Goal: Information Seeking & Learning: Learn about a topic

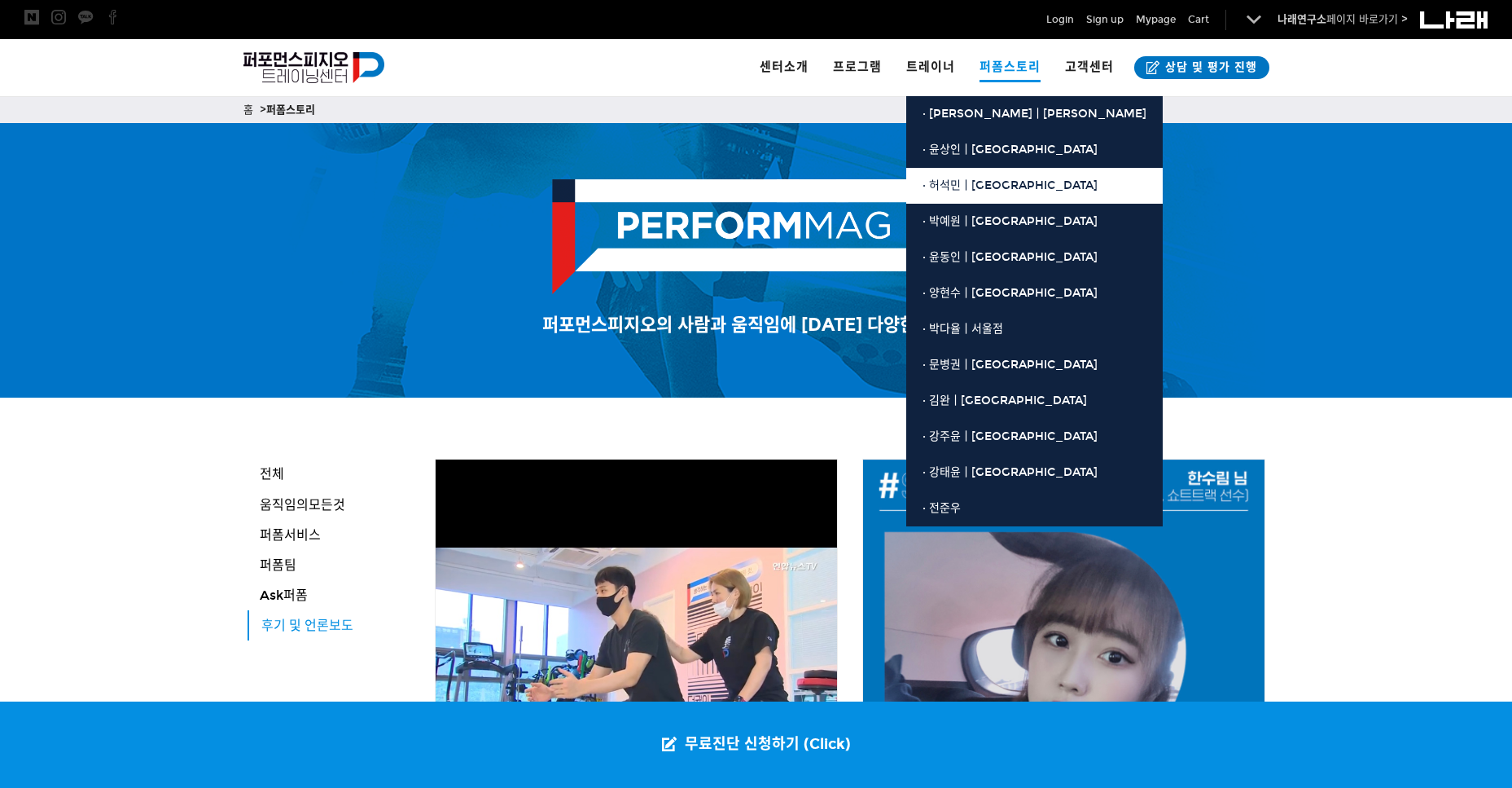
click at [970, 191] on span "· 허석민ㅣ[GEOGRAPHIC_DATA]" at bounding box center [1010, 185] width 175 height 14
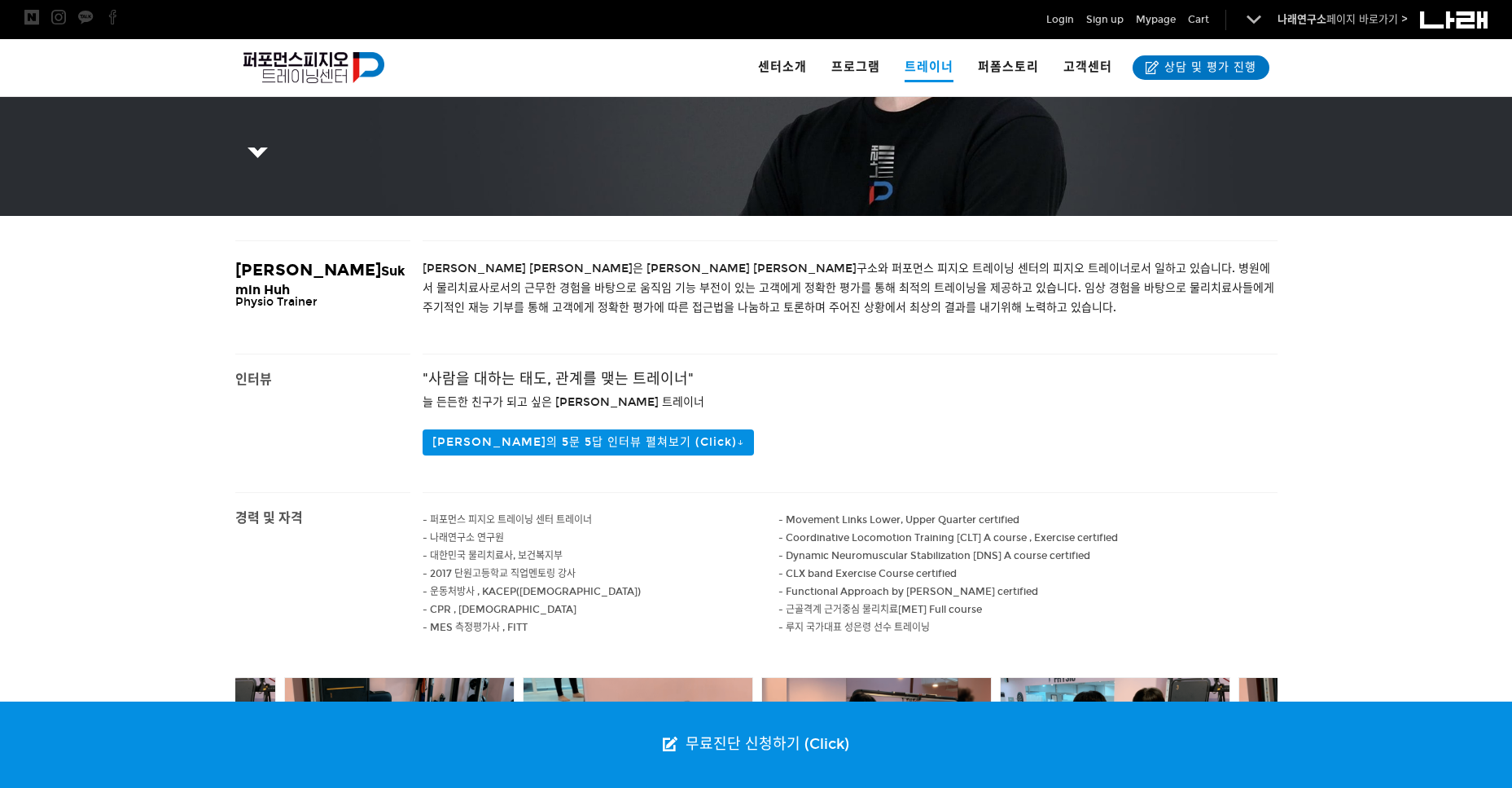
scroll to position [411, 0]
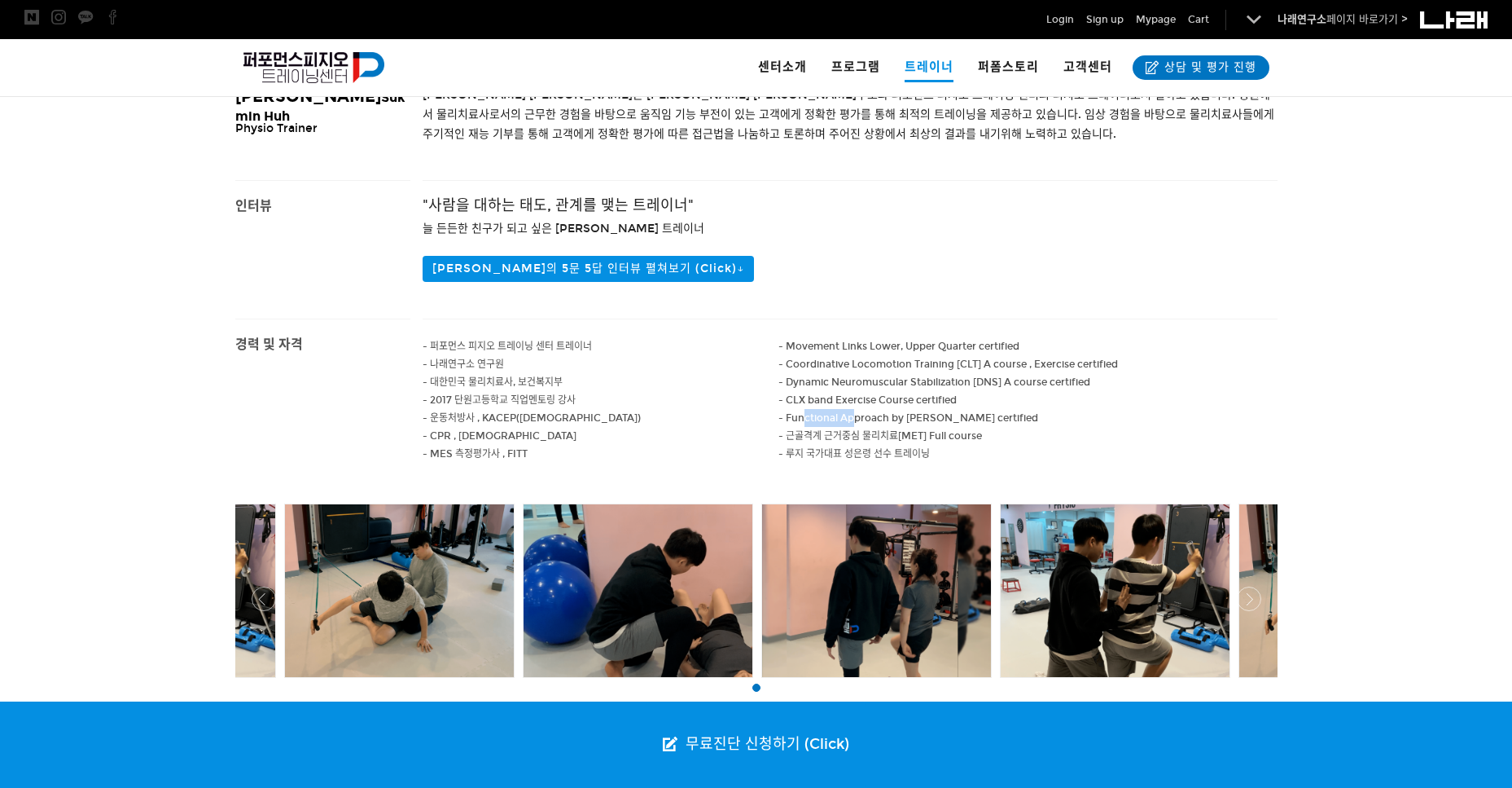
drag, startPoint x: 850, startPoint y: 410, endPoint x: 798, endPoint y: 408, distance: 52.0
click at [798, 408] on div "- Movement Links Lower, Upper Quarter certified - Coordinative Locomotion Train…" at bounding box center [1028, 401] width 499 height 162
drag, startPoint x: 798, startPoint y: 408, endPoint x: 807, endPoint y: 407, distance: 9.1
click at [800, 407] on p "- CLX band Exercise Course certified" at bounding box center [1028, 400] width 499 height 18
click at [829, 410] on p "- Functional Approach by kostas certified" at bounding box center [1028, 418] width 499 height 18
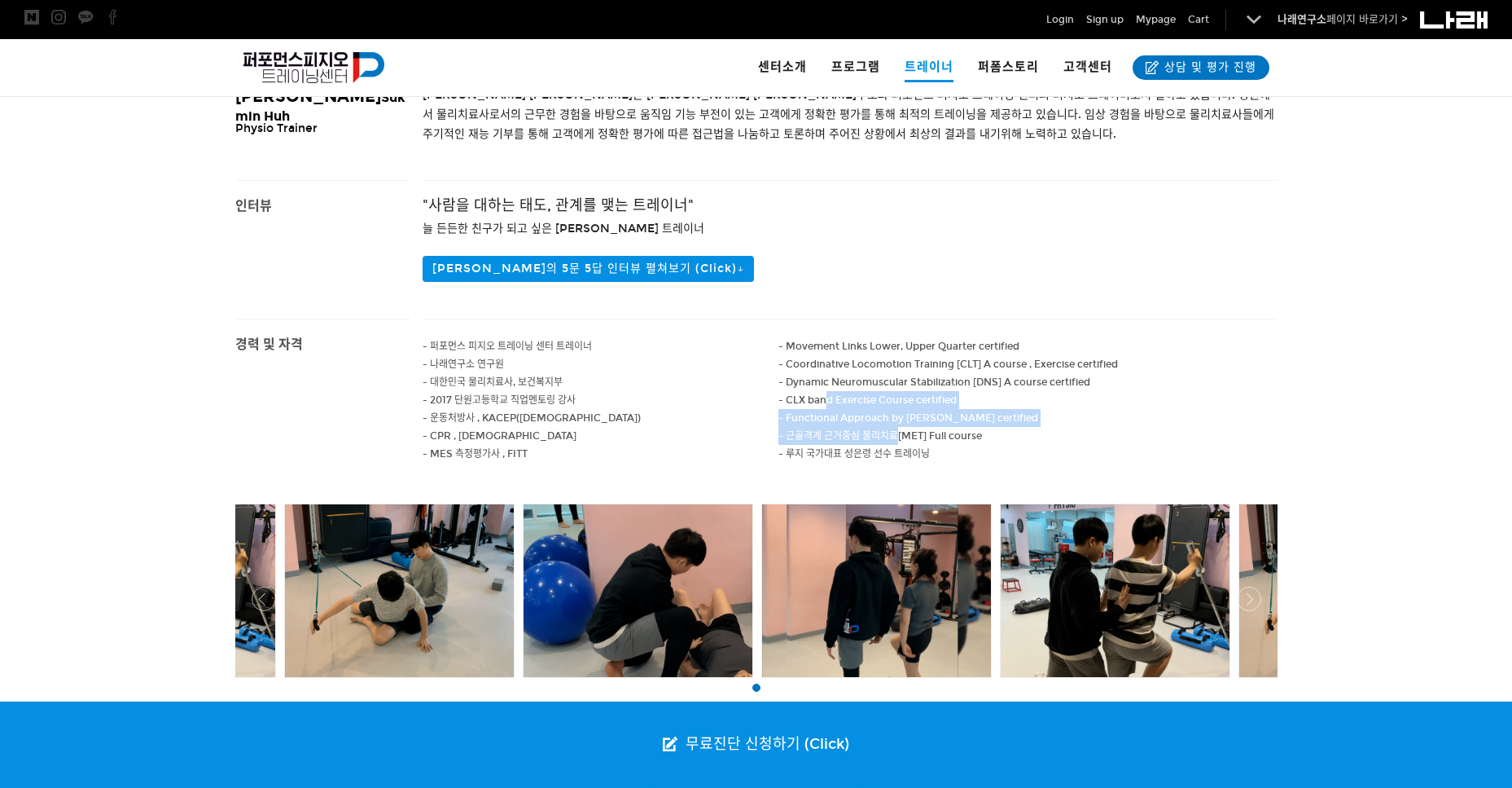
drag, startPoint x: 826, startPoint y: 403, endPoint x: 899, endPoint y: 428, distance: 77.2
click at [899, 428] on div "- Movement Links Lower, Upper Quarter certified - Coordinative Locomotion Train…" at bounding box center [1028, 401] width 499 height 162
click at [905, 430] on span "- 근골격계 근거중심 물리치료[MET] Full course" at bounding box center [880, 435] width 203 height 11
drag, startPoint x: 915, startPoint y: 434, endPoint x: 905, endPoint y: 412, distance: 24.2
click at [905, 412] on div "- Movement Links Lower, Upper Quarter certified - Coordinative Locomotion Train…" at bounding box center [1028, 401] width 499 height 162
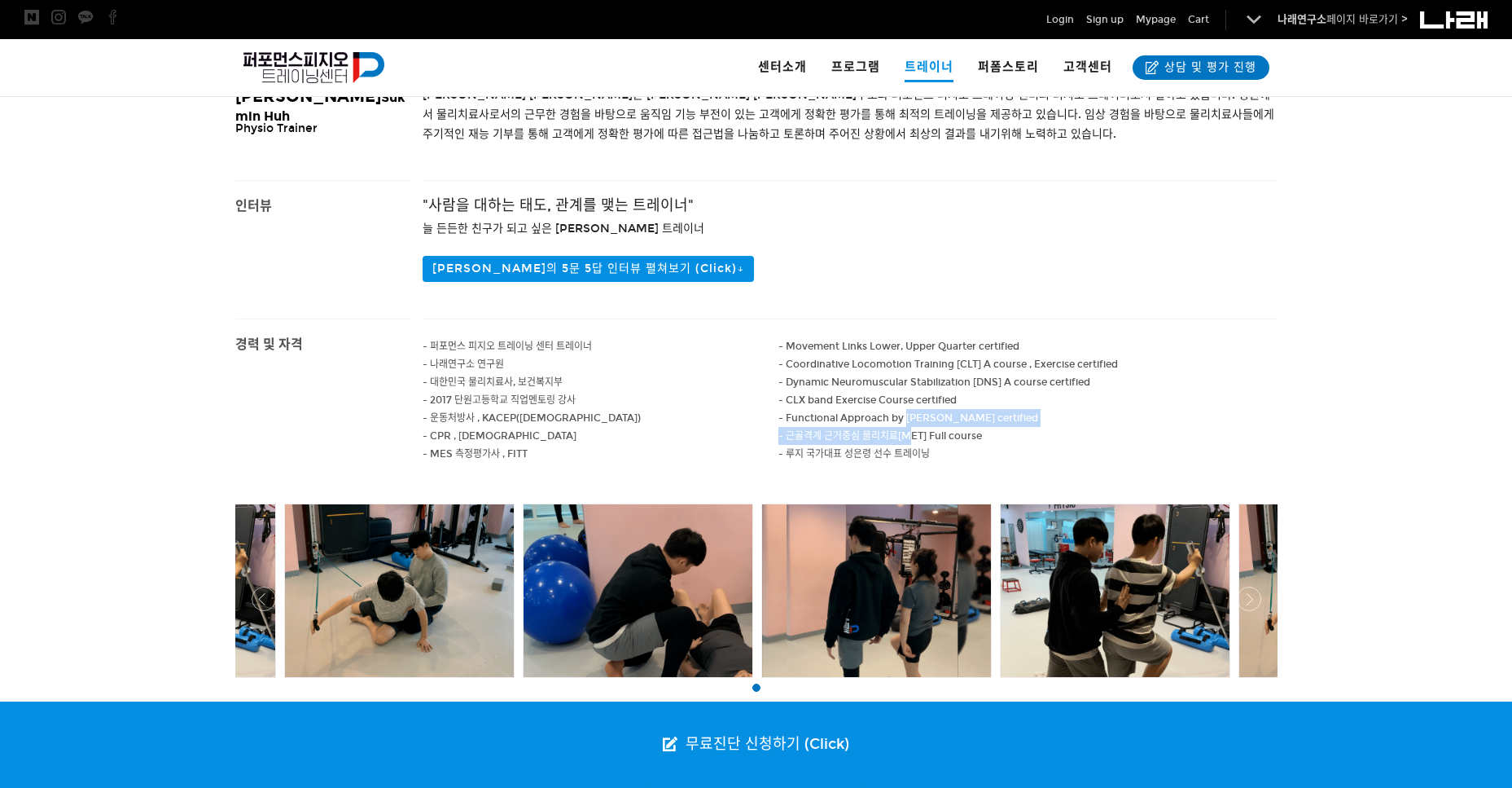
drag, startPoint x: 905, startPoint y: 412, endPoint x: 923, endPoint y: 424, distance: 21.6
click at [923, 424] on span "- Functional Approach by kostas certified" at bounding box center [908, 417] width 260 height 11
drag, startPoint x: 961, startPoint y: 344, endPoint x: 832, endPoint y: 346, distance: 129.0
click at [832, 346] on span "- Movement Links Lower, Upper Quarter certified" at bounding box center [899, 345] width 241 height 11
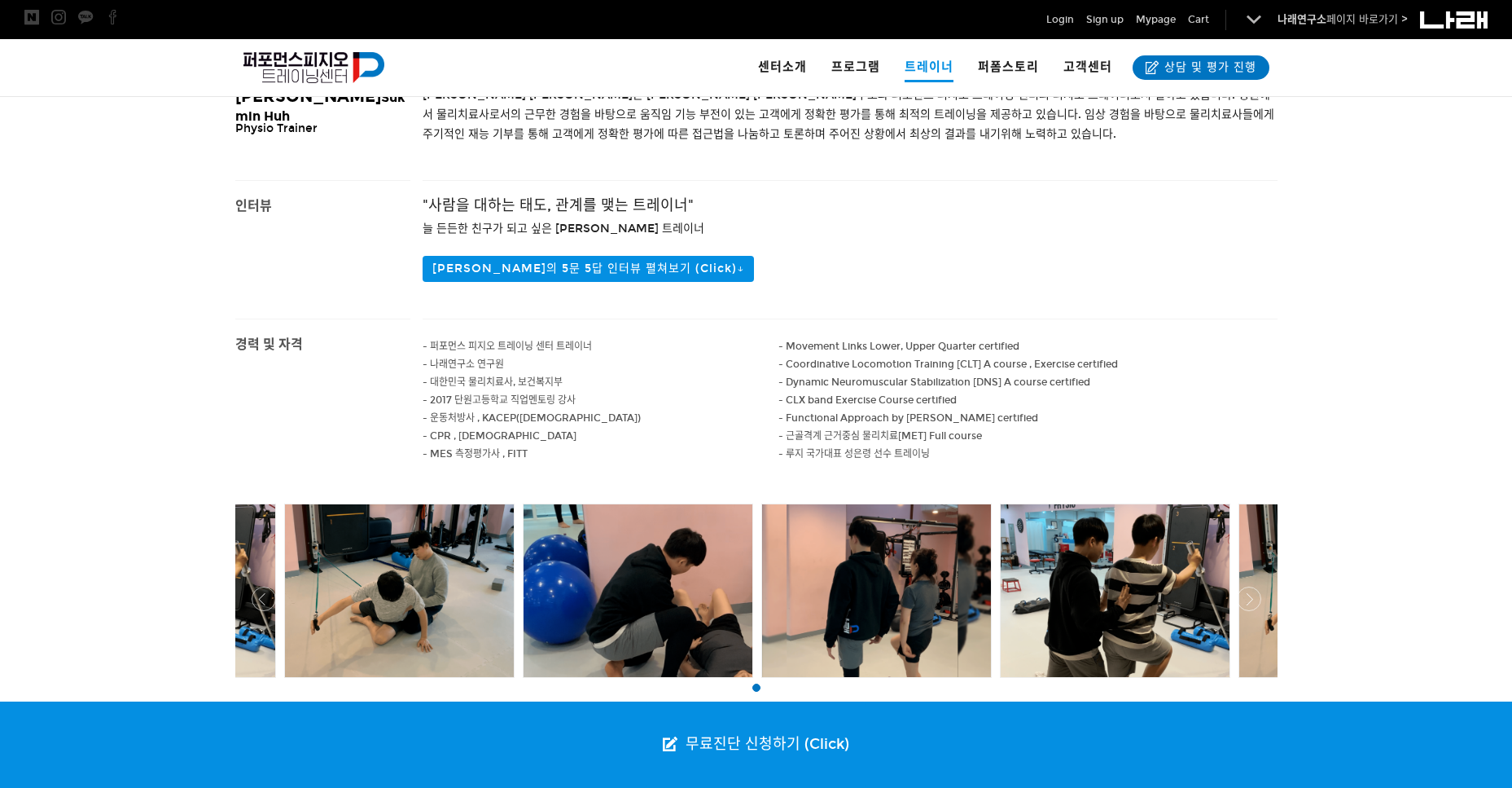
drag, startPoint x: 777, startPoint y: 344, endPoint x: 870, endPoint y: 346, distance: 93.0
click at [870, 346] on div "- 퍼포먼스 피지오 트레이닝 센터 트레이너 - 나래연구소 연구원 - 대한민국 물리치료사, 보건복지부 - 2017 단원고등학교 직업멘토링 강사 …" at bounding box center [850, 409] width 855 height 180
click at [870, 346] on span "- Movement Links Lower, Upper Quarter certified" at bounding box center [899, 345] width 241 height 11
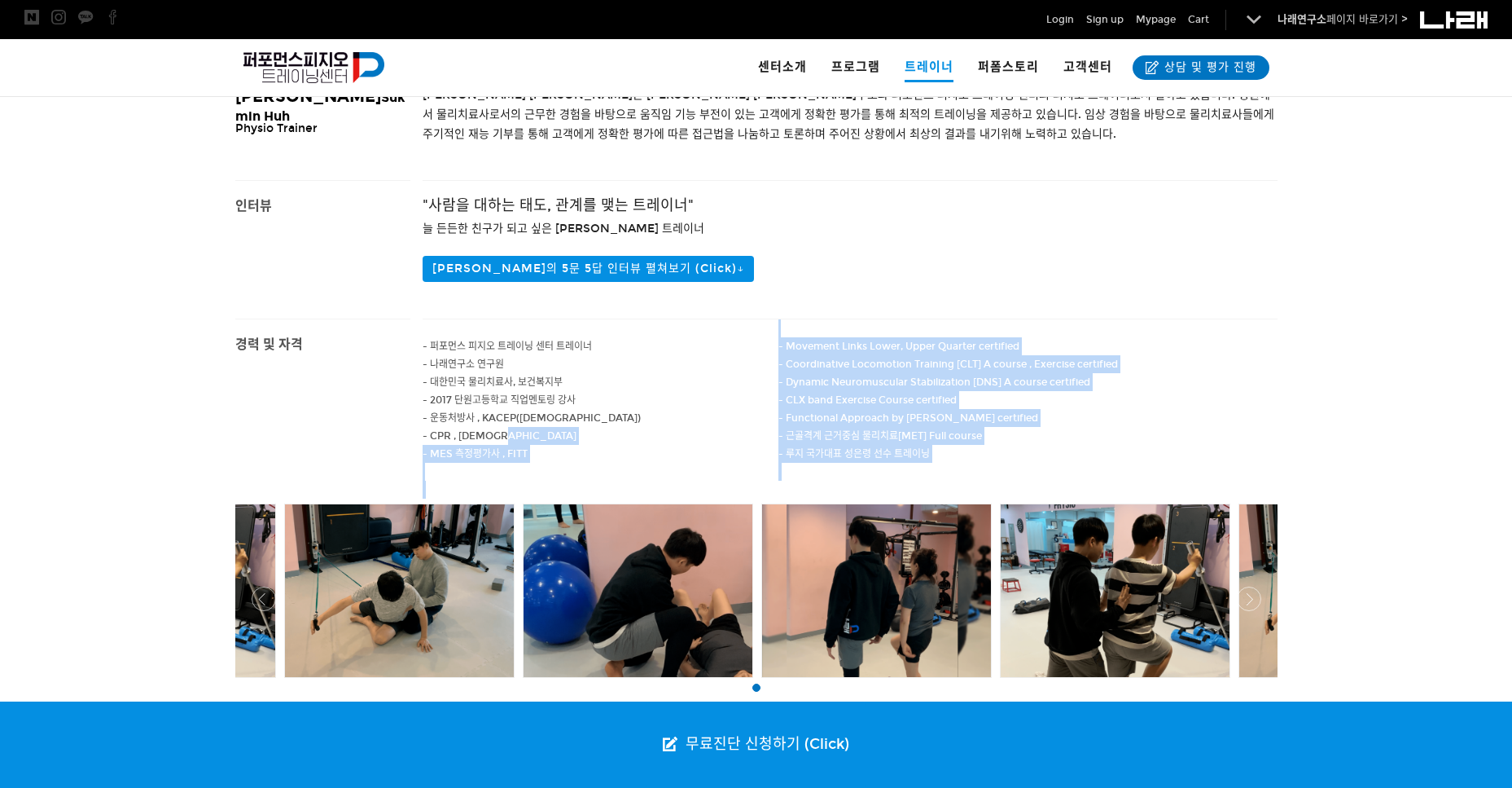
drag, startPoint x: 974, startPoint y: 464, endPoint x: 777, endPoint y: 439, distance: 198.6
click at [777, 439] on div "- 퍼포먼스 피지오 트레이닝 센터 트레이너 - 나래연구소 연구원 - 대한민국 물리치료사, 보건복지부 - 2017 단원고등학교 직업멘토링 강사 …" at bounding box center [850, 409] width 855 height 180
drag, startPoint x: 777, startPoint y: 439, endPoint x: 768, endPoint y: 445, distance: 10.8
click at [768, 445] on p "- MES 측정평가사 , FITT" at bounding box center [601, 454] width 357 height 18
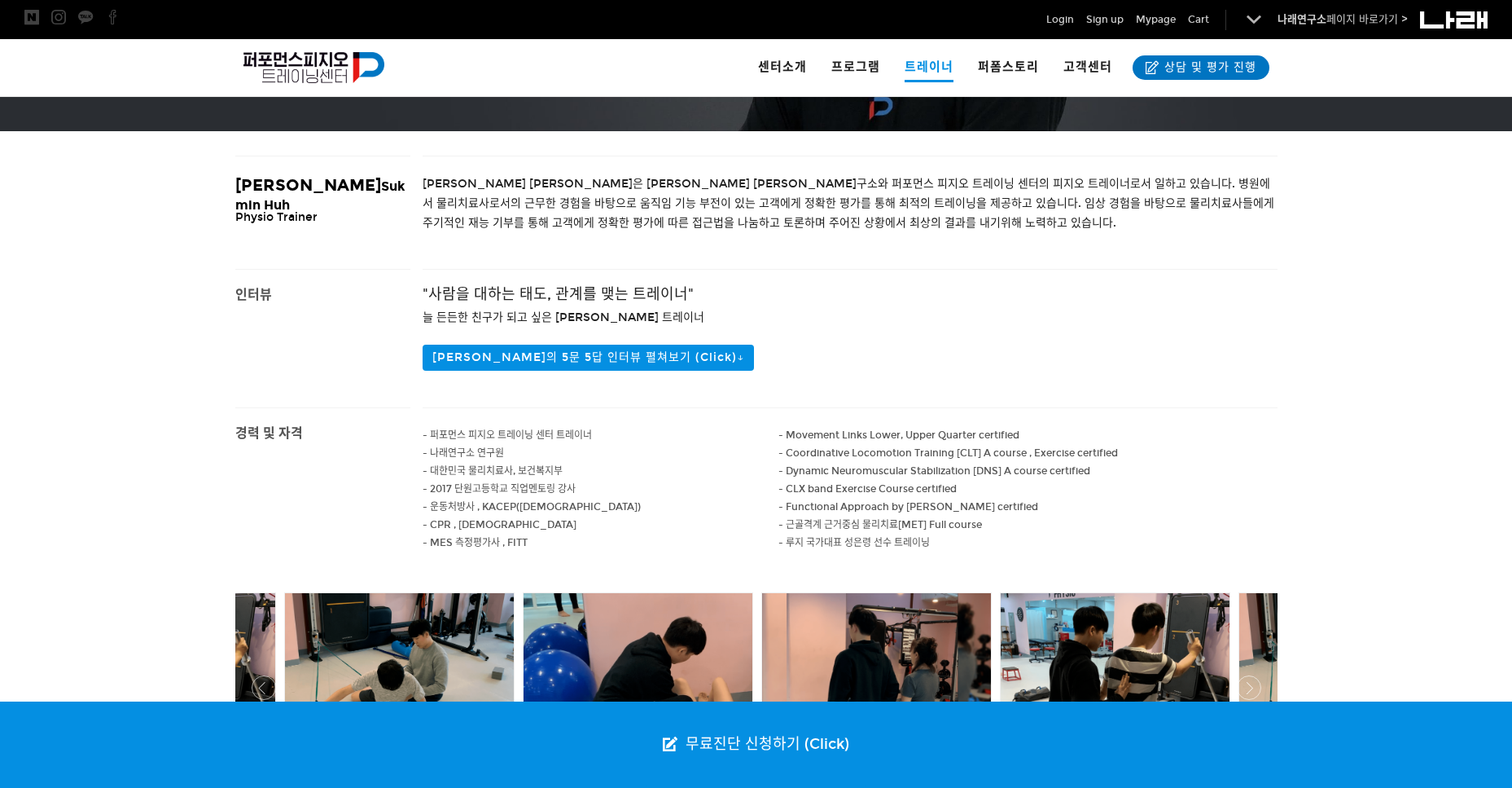
scroll to position [330, 0]
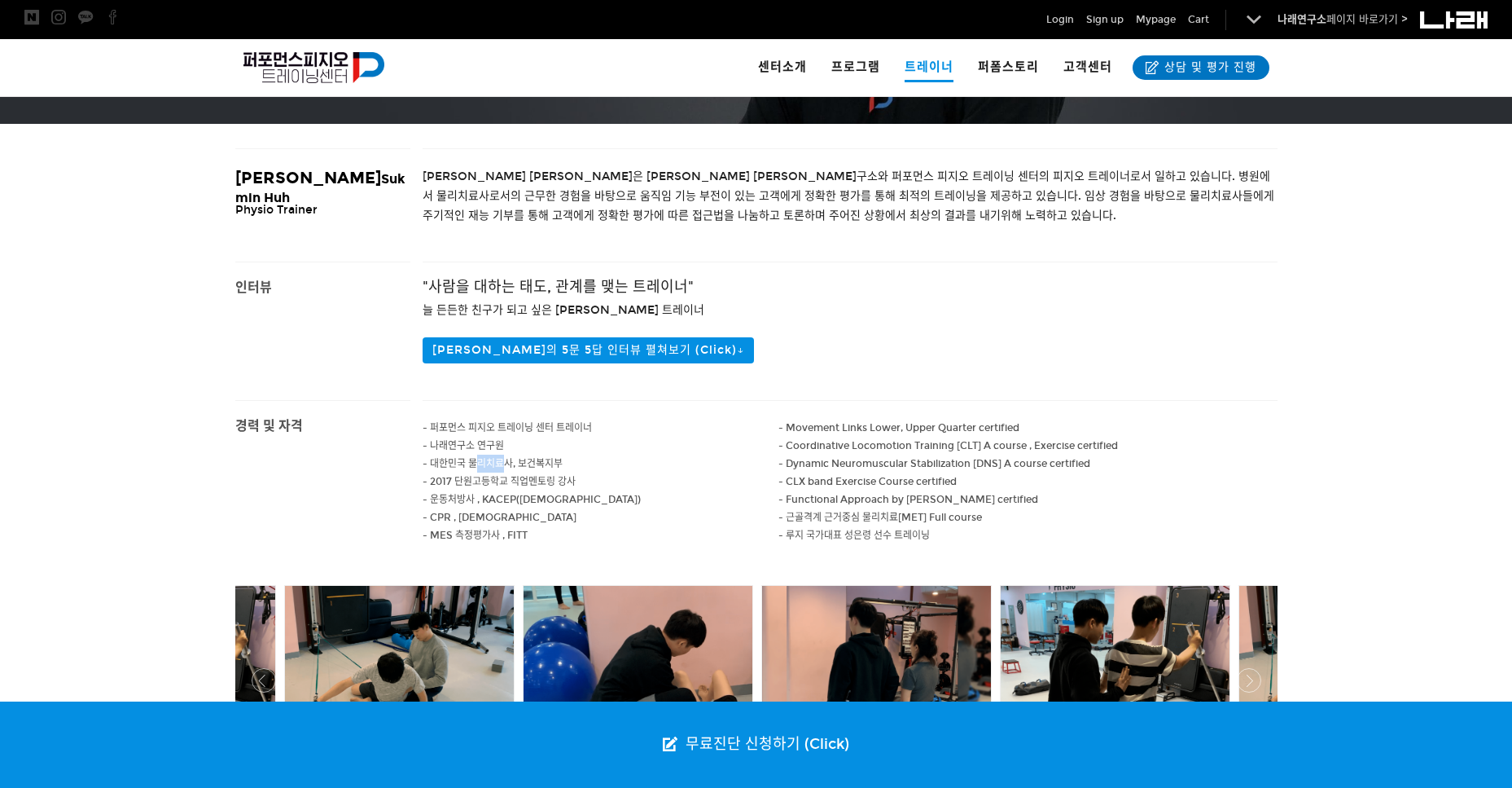
drag, startPoint x: 504, startPoint y: 467, endPoint x: 473, endPoint y: 460, distance: 31.8
click at [473, 460] on span "- 대한민국 물리치료사, 보건복지부" at bounding box center [493, 463] width 140 height 11
drag, startPoint x: 467, startPoint y: 465, endPoint x: 507, endPoint y: 462, distance: 40.1
click at [507, 462] on span "- 대한민국 물리치료사, 보건복지부" at bounding box center [493, 463] width 140 height 11
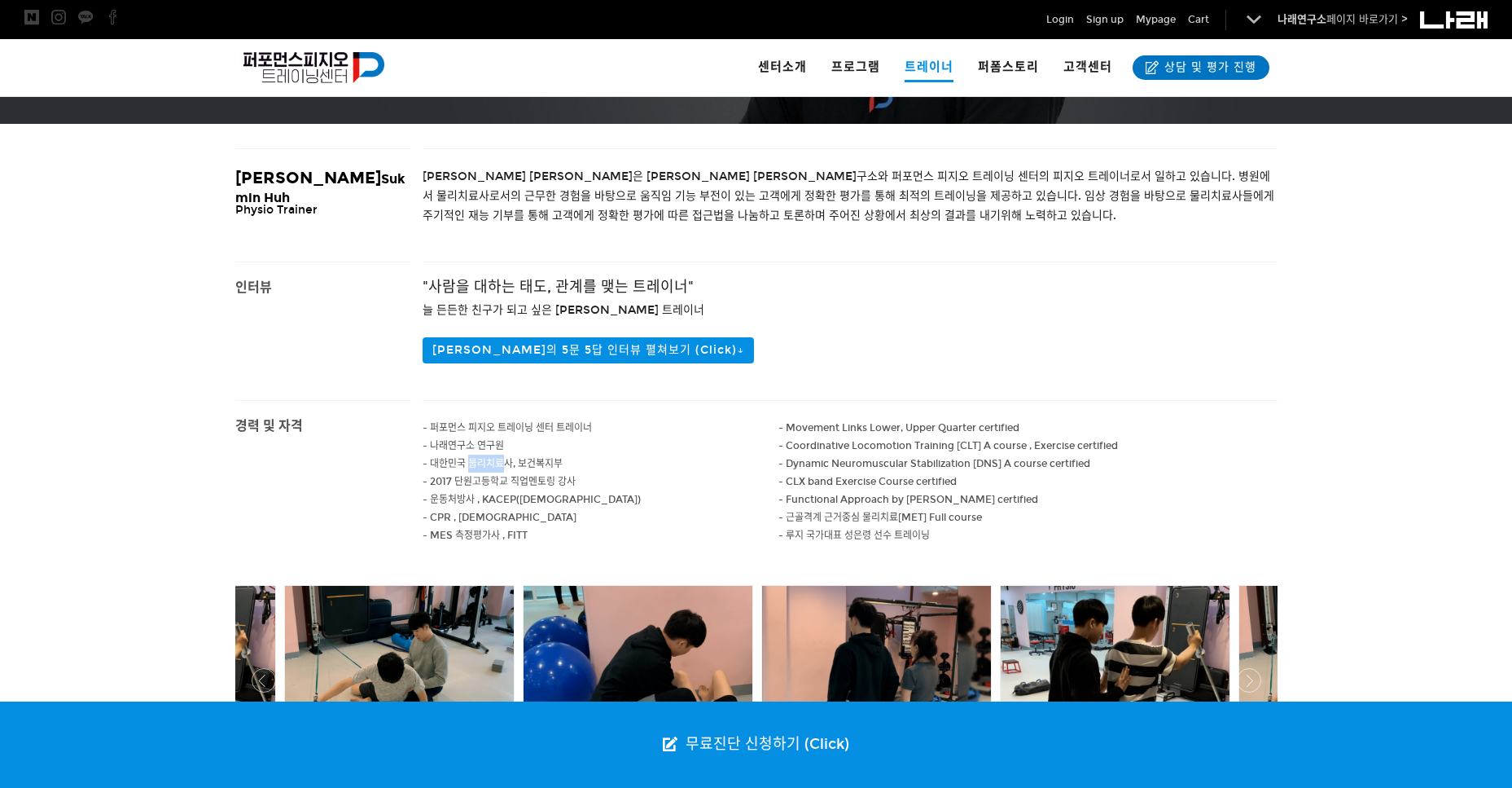
click at [507, 462] on span "- 대한민국 물리치료사, 보건복지부" at bounding box center [493, 463] width 140 height 11
drag, startPoint x: 502, startPoint y: 468, endPoint x: 481, endPoint y: 464, distance: 21.4
click at [481, 464] on span "- 대한민국 물리치료사, 보건복지부" at bounding box center [493, 463] width 140 height 11
drag, startPoint x: 461, startPoint y: 462, endPoint x: 537, endPoint y: 479, distance: 77.9
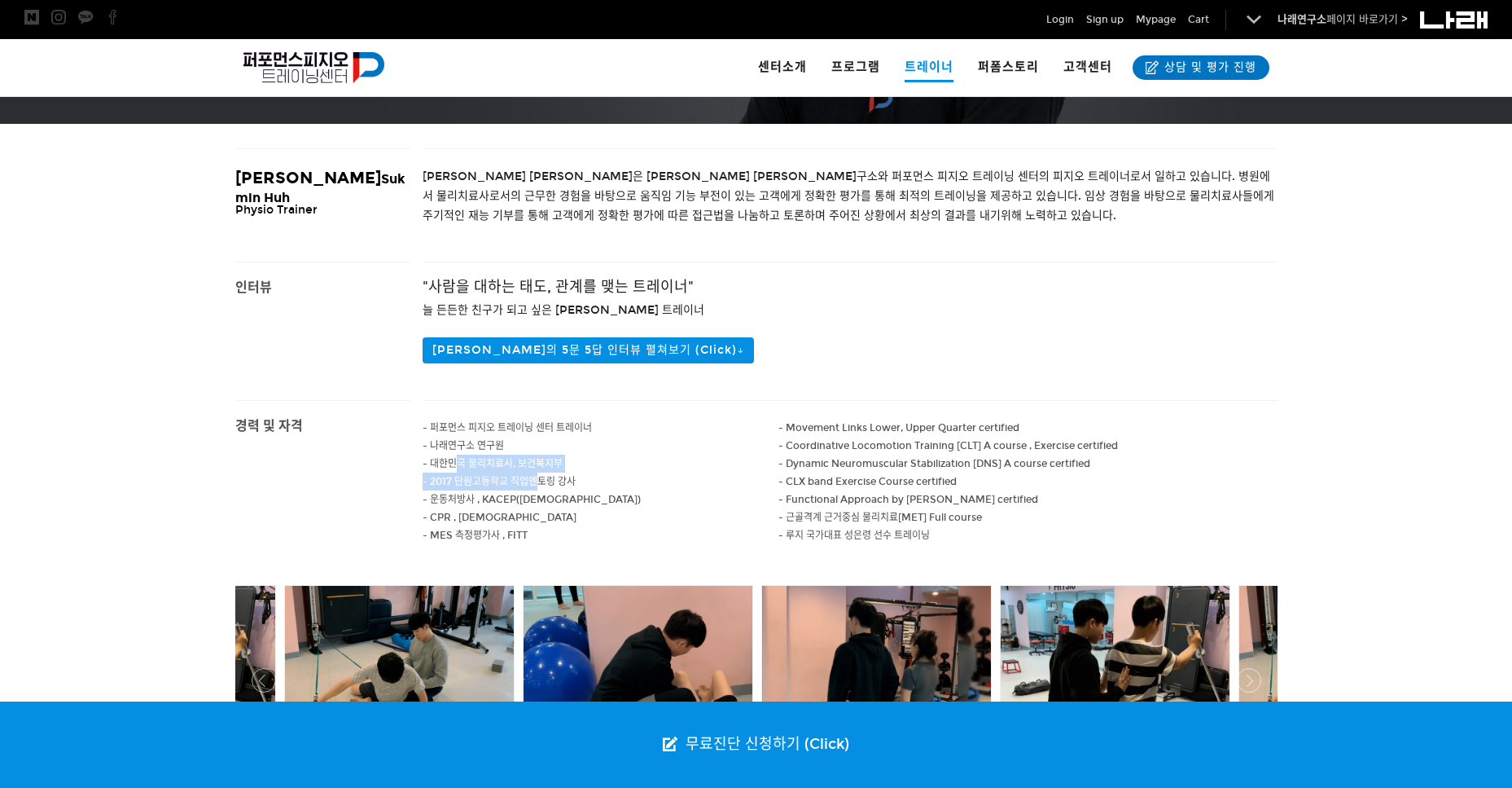
click at [537, 479] on div "- 퍼포먼스 피지오 트레이닝 센터 트레이너 - 나래연구소 연구원 - 대한민국 물리치료사, 보건복지부 - 2017 단원고등학교 직업멘토링 강사 …" at bounding box center [601, 491] width 357 height 180
click at [536, 478] on span "- 2017 단원고등학교 직업멘토링 강사" at bounding box center [499, 481] width 153 height 11
drag, startPoint x: 525, startPoint y: 471, endPoint x: 468, endPoint y: 458, distance: 58.5
click at [468, 458] on p "- 대한민국 물리치료사, 보건복지부" at bounding box center [601, 463] width 357 height 18
click at [468, 453] on p "- 나래연구소 연구원" at bounding box center [601, 445] width 357 height 18
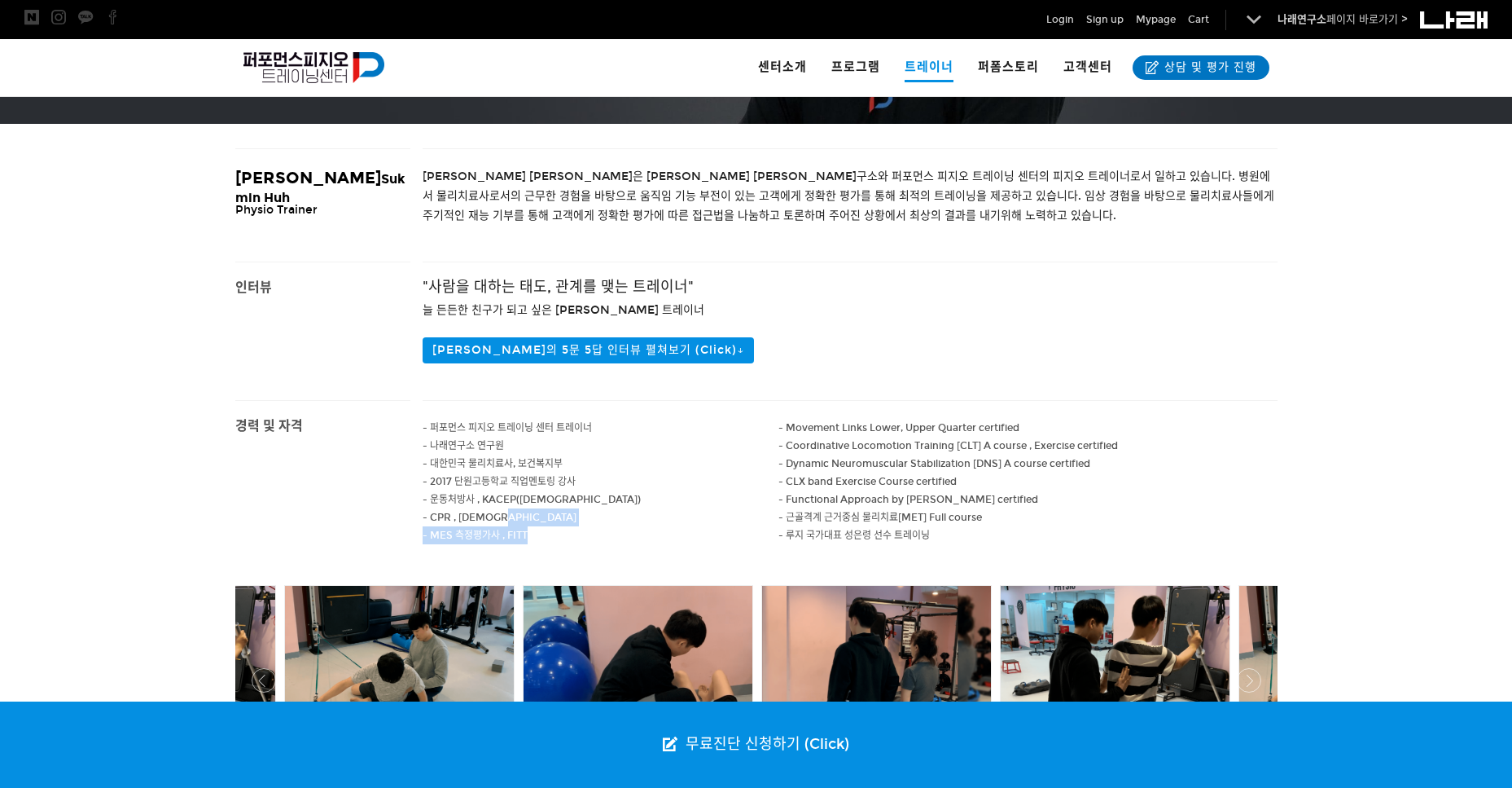
drag, startPoint x: 537, startPoint y: 532, endPoint x: 535, endPoint y: 516, distance: 16.1
click at [535, 516] on div "- 퍼포먼스 피지오 트레이닝 센터 트레이너 - 나래연구소 연구원 - 대한민국 물리치료사, 보건복지부 - 2017 단원고등학교 직업멘토링 강사 …" at bounding box center [601, 491] width 357 height 180
click at [541, 520] on p "- CPR , 대한적십자사" at bounding box center [601, 517] width 357 height 18
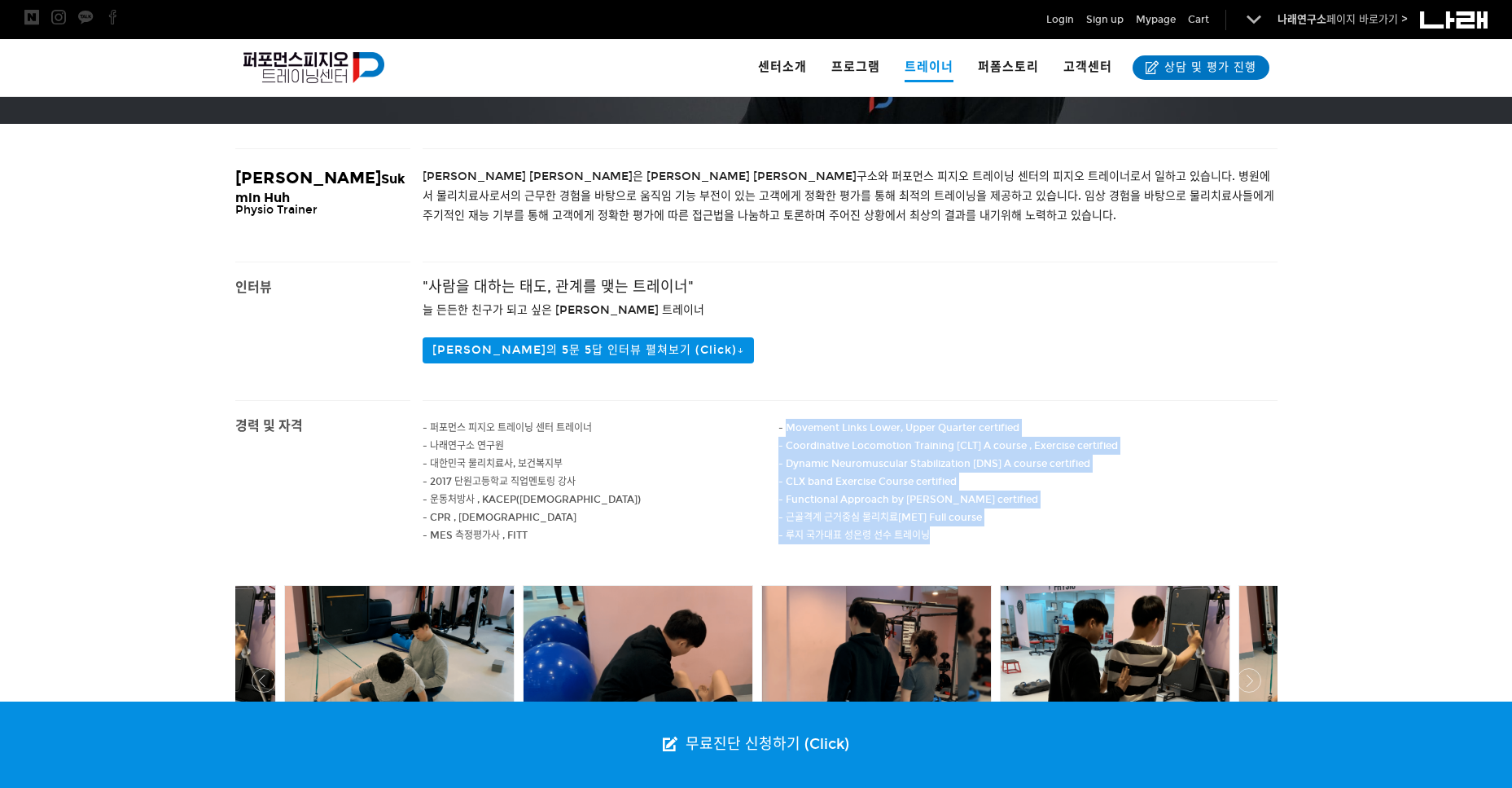
drag, startPoint x: 787, startPoint y: 423, endPoint x: 975, endPoint y: 546, distance: 224.7
click at [975, 546] on div "- Movement Links Lower, Upper Quarter certified - Coordinative Locomotion Train…" at bounding box center [1028, 482] width 499 height 162
click at [975, 546] on p at bounding box center [1028, 553] width 499 height 18
drag, startPoint x: 1125, startPoint y: 444, endPoint x: 991, endPoint y: 445, distance: 134.0
click at [991, 445] on p "- Coordinative Locomotion Training [CLT] A course , Exercise certified" at bounding box center [1028, 445] width 499 height 18
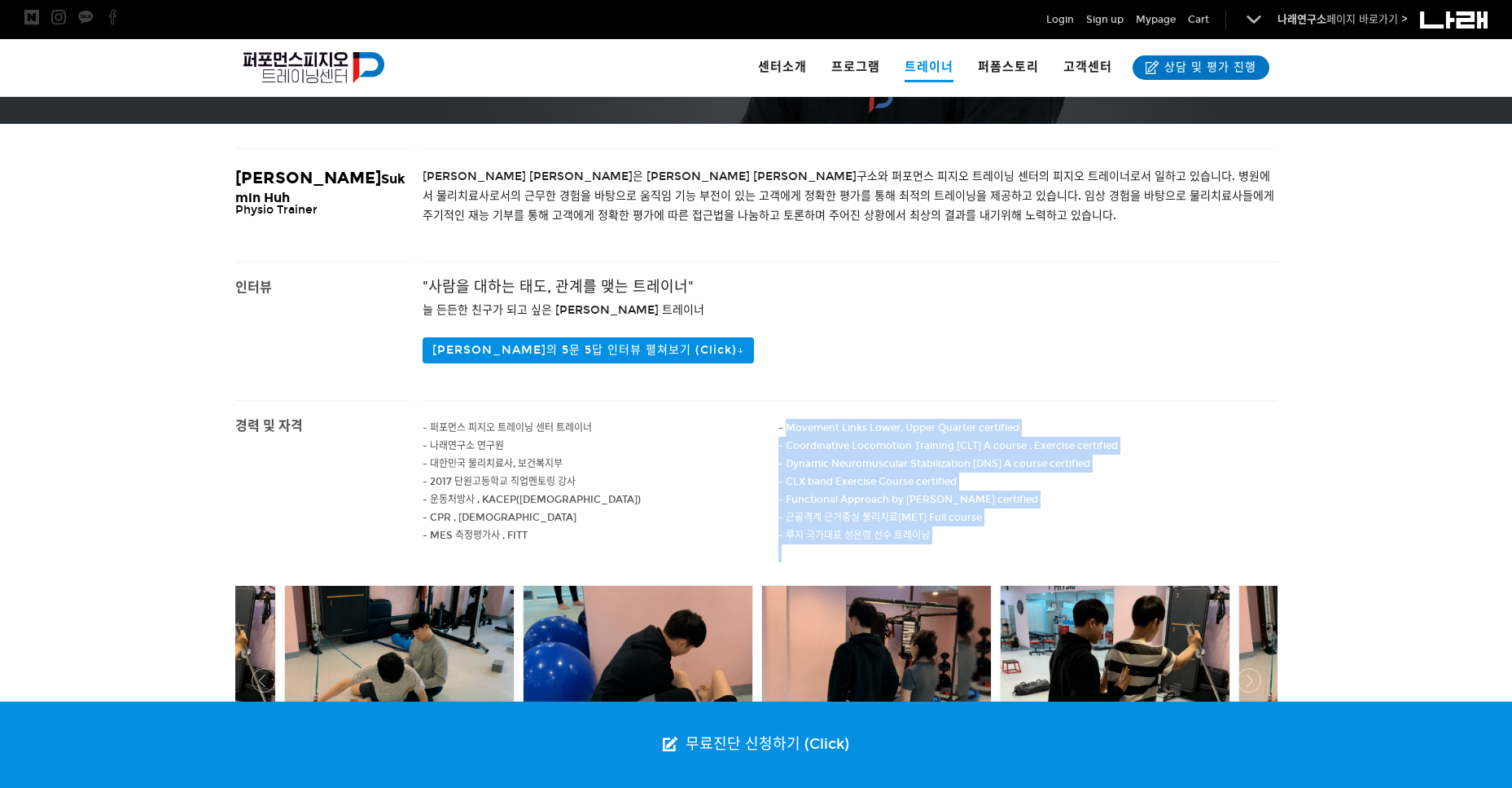
click at [991, 445] on span "- Coordinative Locomotion Training [CLT] A course , Exercise certified" at bounding box center [948, 445] width 340 height 11
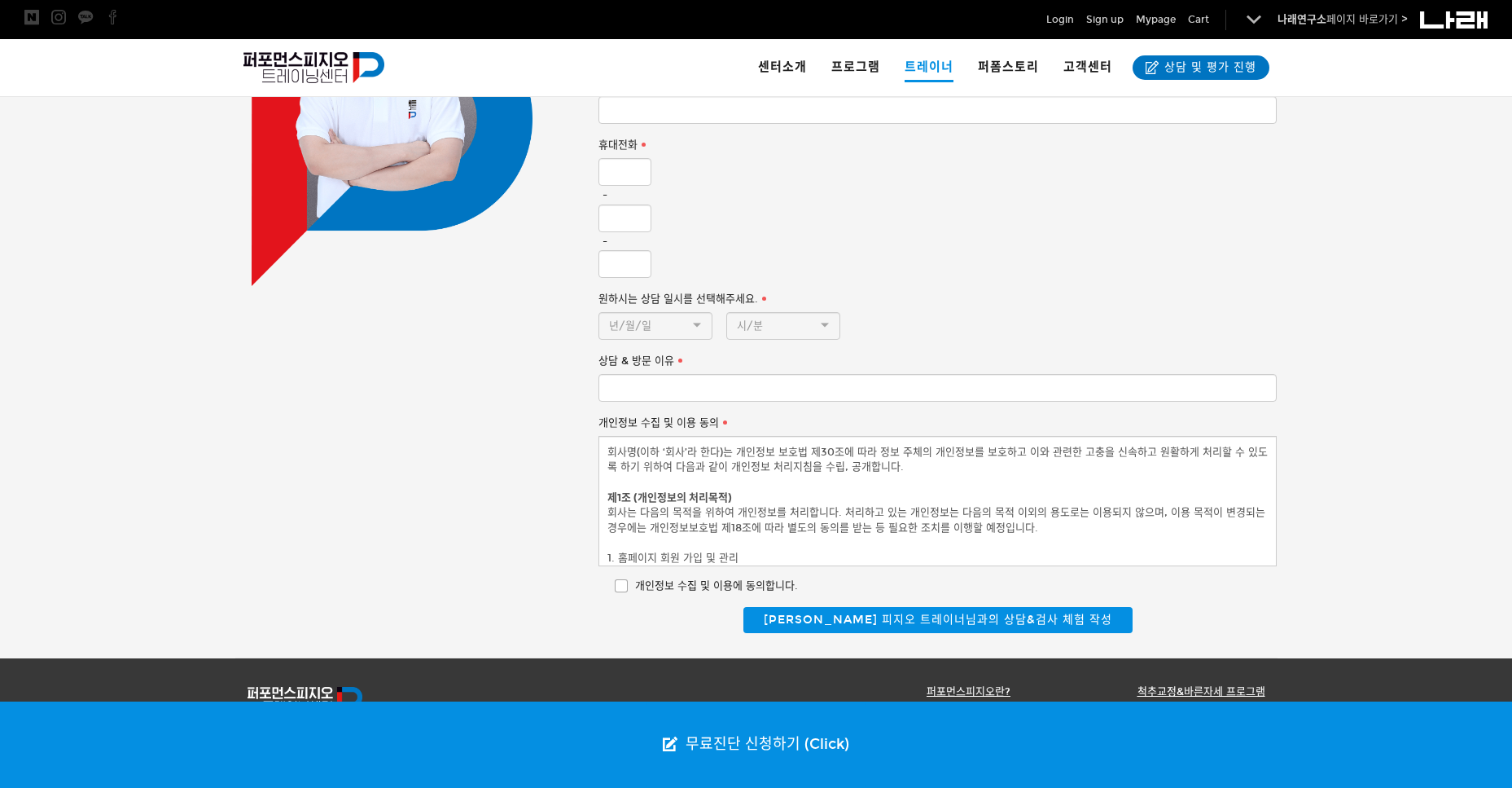
scroll to position [1226, 0]
